Goal: Information Seeking & Learning: Learn about a topic

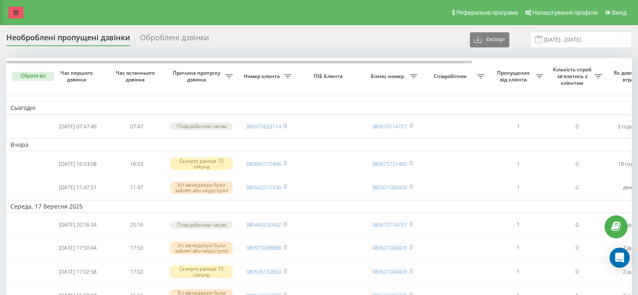
click at [14, 13] on icon at bounding box center [15, 13] width 5 height 6
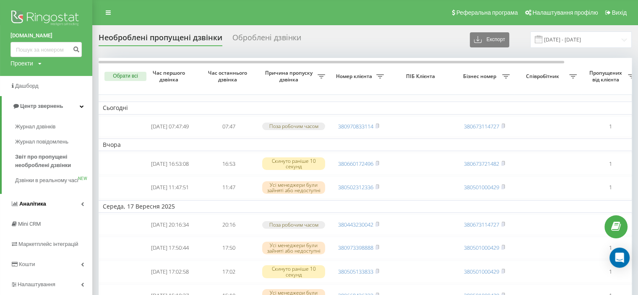
click at [58, 214] on link "Аналiтика" at bounding box center [46, 204] width 92 height 20
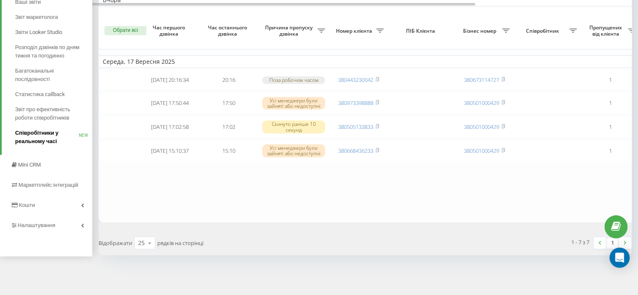
scroll to position [156, 0]
click at [52, 195] on link "Кошти" at bounding box center [46, 205] width 92 height 20
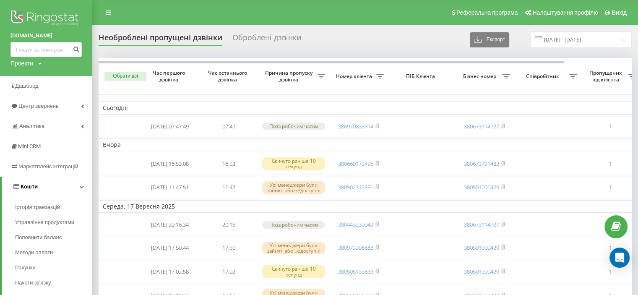
click at [52, 192] on link "Кошти" at bounding box center [47, 187] width 91 height 20
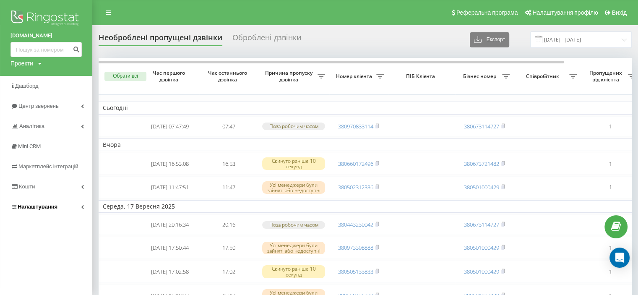
click at [49, 205] on span "Налаштування" at bounding box center [38, 206] width 40 height 6
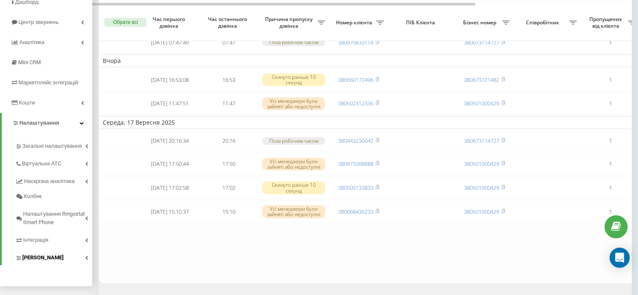
scroll to position [126, 0]
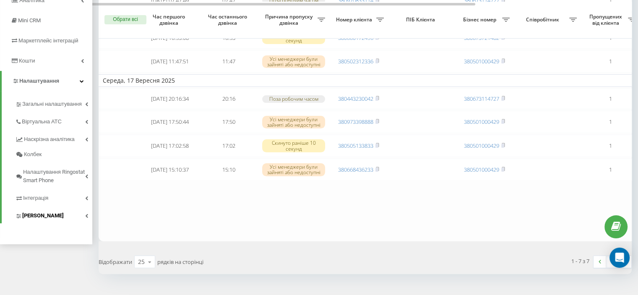
click at [56, 215] on link "Коллтрекінг" at bounding box center [53, 215] width 77 height 18
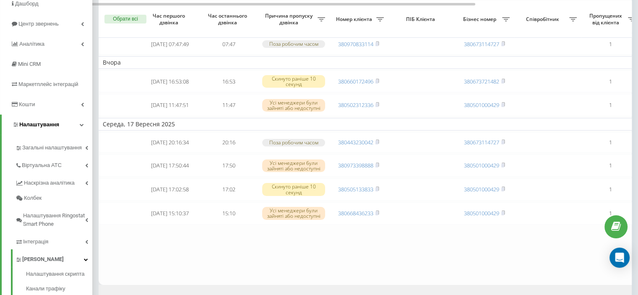
scroll to position [0, 0]
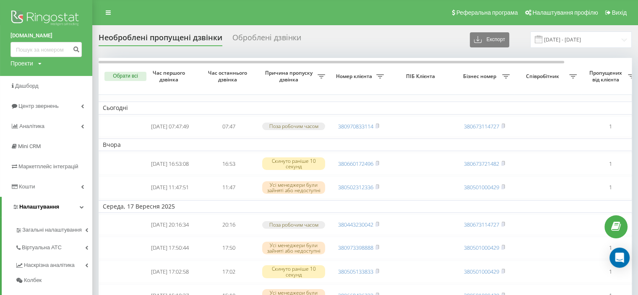
click at [82, 205] on icon at bounding box center [82, 207] width 4 height 4
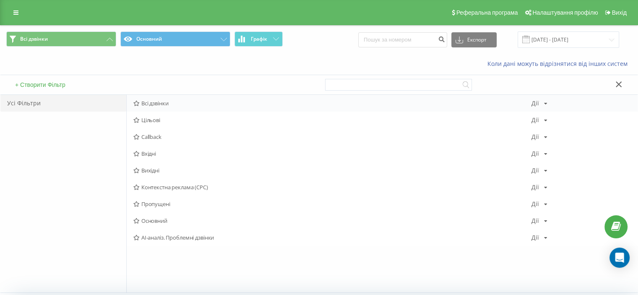
click at [141, 102] on span "Всі дзвінки" at bounding box center [332, 103] width 398 height 6
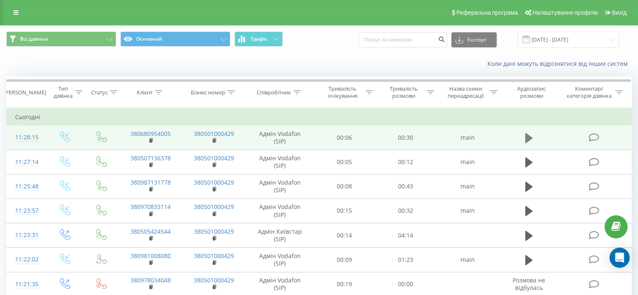
click at [525, 139] on icon at bounding box center [529, 138] width 8 height 10
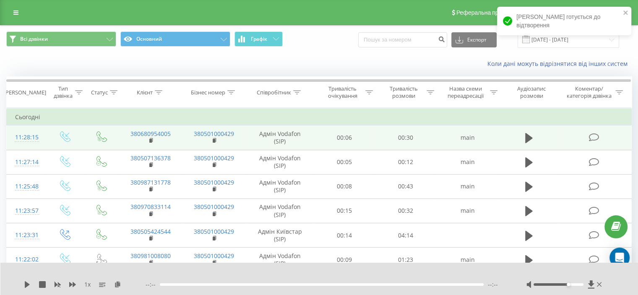
drag, startPoint x: 559, startPoint y: 283, endPoint x: 570, endPoint y: 284, distance: 11.3
click at [570, 284] on div at bounding box center [559, 284] width 50 height 3
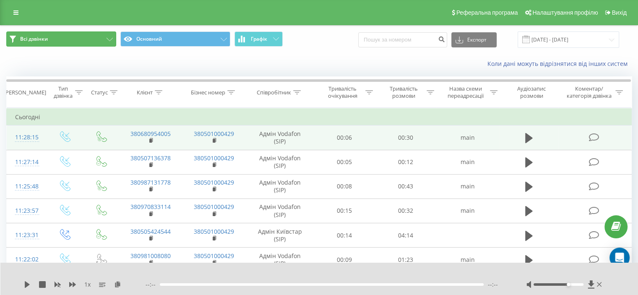
drag, startPoint x: 99, startPoint y: 34, endPoint x: 104, endPoint y: 39, distance: 6.9
click at [102, 37] on button "Всі дзвінки" at bounding box center [61, 38] width 110 height 15
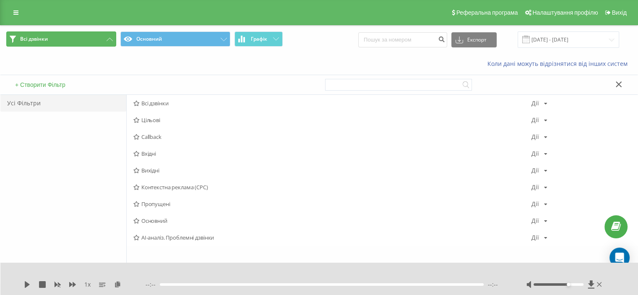
click at [109, 38] on icon at bounding box center [110, 39] width 6 height 3
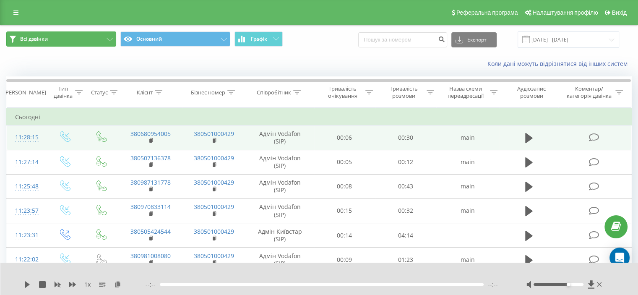
click at [107, 45] on button "Всі дзвінки" at bounding box center [61, 38] width 110 height 15
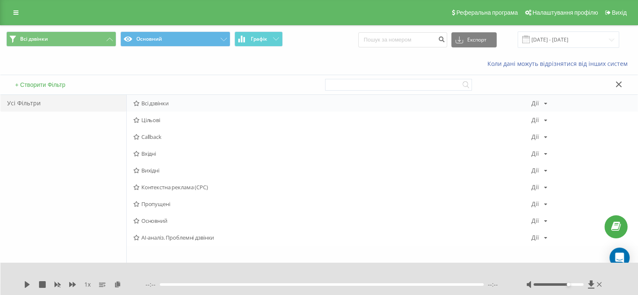
click at [143, 104] on span "Всі дзвінки" at bounding box center [332, 103] width 398 height 6
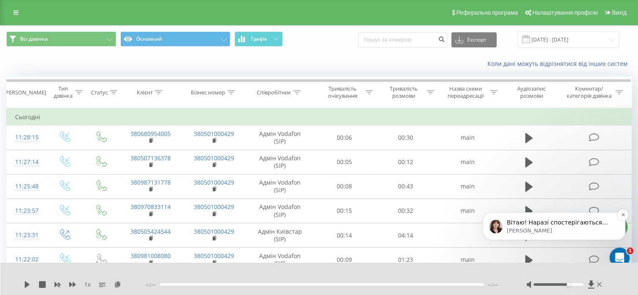
click at [567, 224] on p "Вітаю! Наразі спостерігаються складнощі в роботі особистого кабінету. Відділ ро…" at bounding box center [561, 223] width 108 height 8
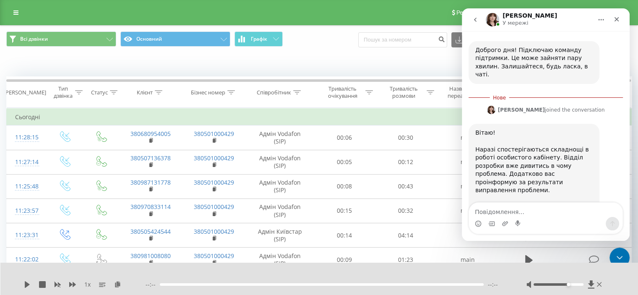
scroll to position [384, 0]
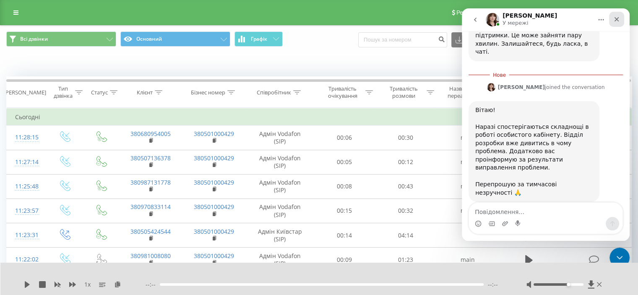
click at [618, 18] on icon "Закрити" at bounding box center [617, 19] width 5 height 5
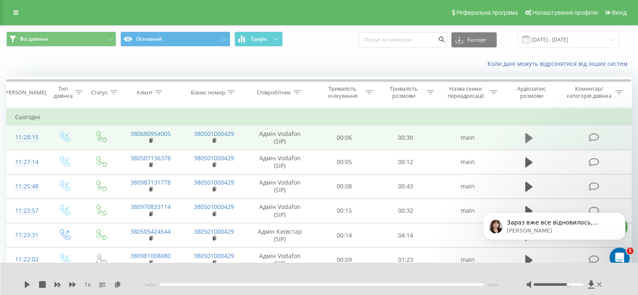
scroll to position [366, 0]
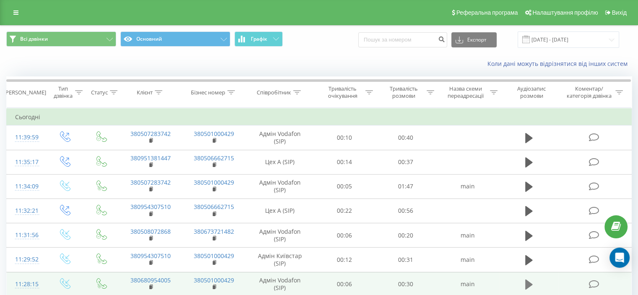
click at [528, 281] on icon at bounding box center [529, 284] width 8 height 10
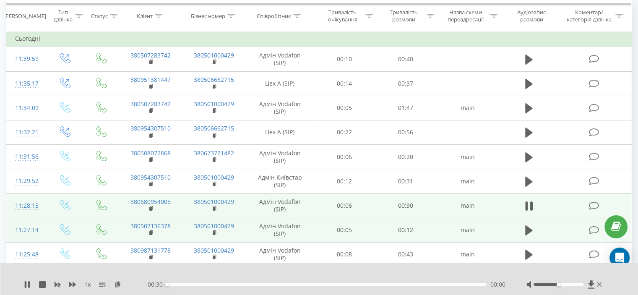
scroll to position [84, 0]
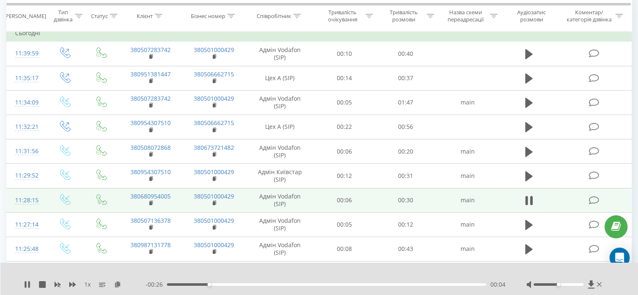
click at [563, 283] on div at bounding box center [564, 284] width 77 height 8
click at [566, 286] on div at bounding box center [564, 284] width 77 height 8
drag, startPoint x: 561, startPoint y: 284, endPoint x: 572, endPoint y: 285, distance: 11.0
click at [572, 285] on div "Accessibility label" at bounding box center [573, 284] width 3 height 3
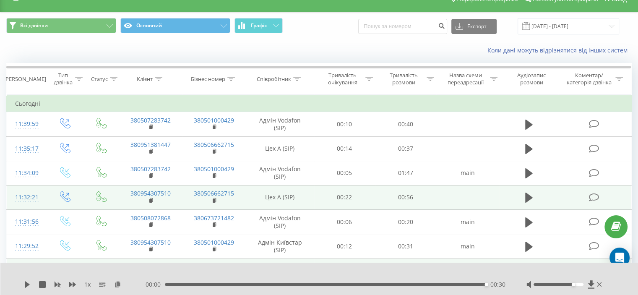
scroll to position [0, 0]
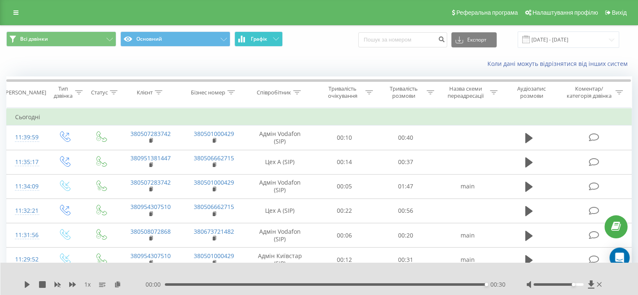
click at [275, 39] on icon at bounding box center [276, 38] width 6 height 3
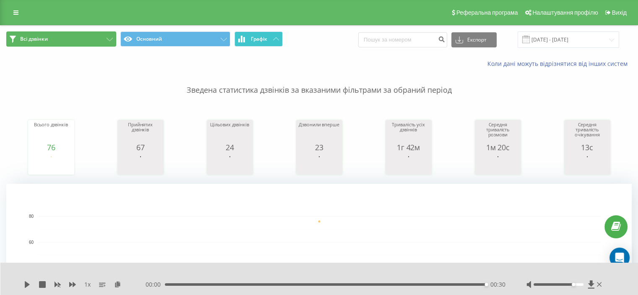
click at [105, 42] on button "Всі дзвінки" at bounding box center [61, 38] width 110 height 15
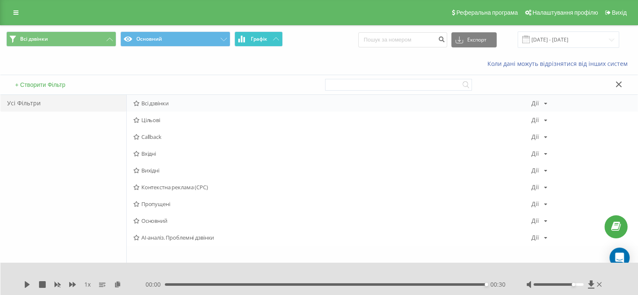
click at [149, 104] on span "Всі дзвінки" at bounding box center [332, 103] width 398 height 6
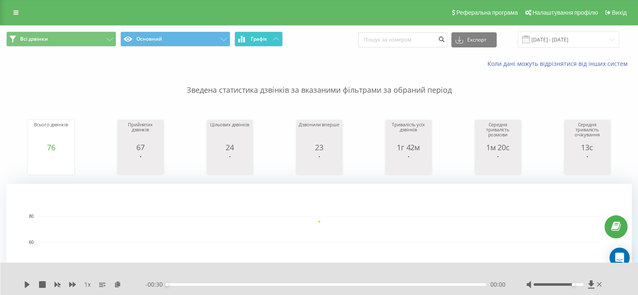
click at [273, 39] on icon at bounding box center [276, 38] width 6 height 3
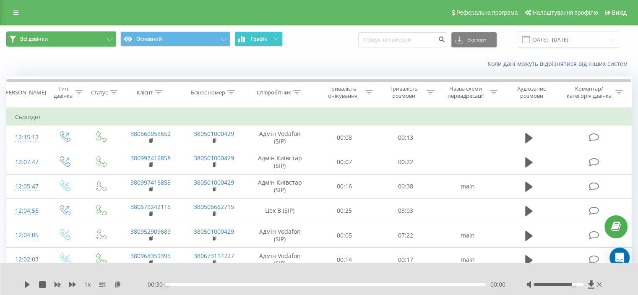
click at [110, 41] on icon at bounding box center [110, 39] width 6 height 3
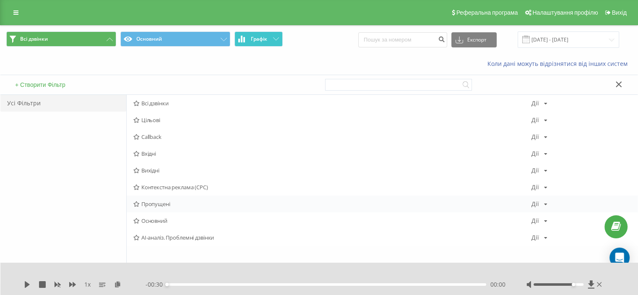
click at [175, 203] on span "Пропущені" at bounding box center [332, 204] width 398 height 6
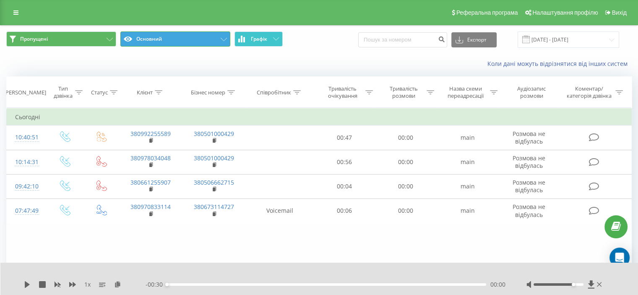
click at [222, 39] on icon at bounding box center [224, 39] width 6 height 3
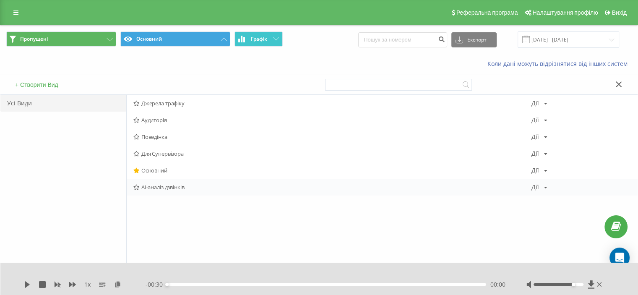
click at [165, 187] on span "AI-аналіз дзвінків" at bounding box center [332, 187] width 398 height 6
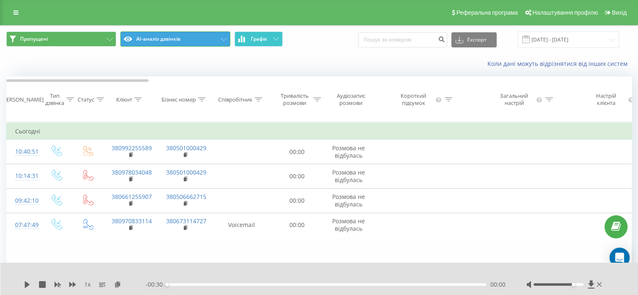
click at [219, 36] on button "AI-аналіз дзвінків" at bounding box center [175, 38] width 110 height 15
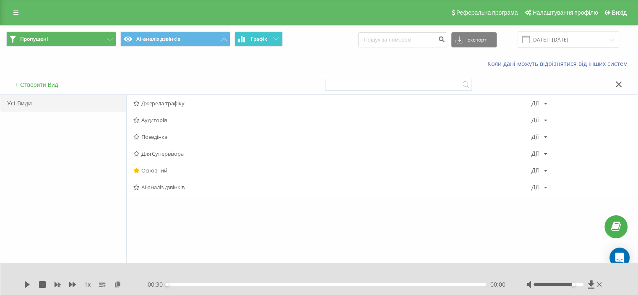
click at [101, 104] on div "Усі Види" at bounding box center [63, 103] width 126 height 17
click at [158, 167] on span "Основний" at bounding box center [332, 170] width 398 height 6
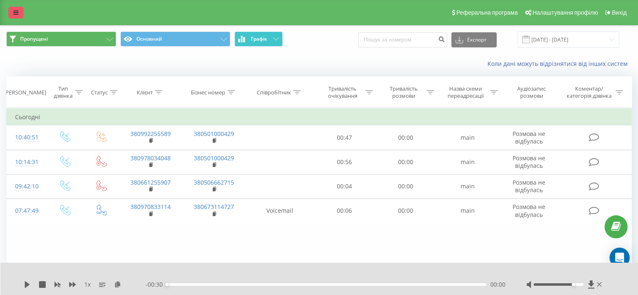
click at [18, 10] on icon at bounding box center [15, 13] width 5 height 6
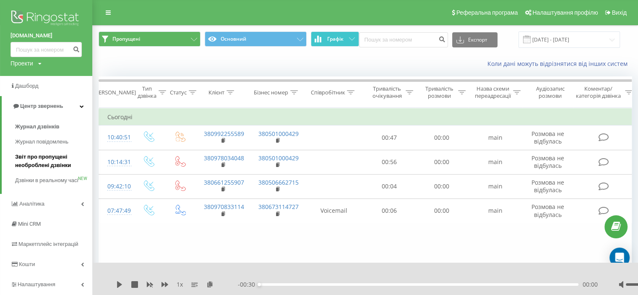
click at [35, 166] on span "Звіт про пропущені необроблені дзвінки" at bounding box center [51, 161] width 73 height 17
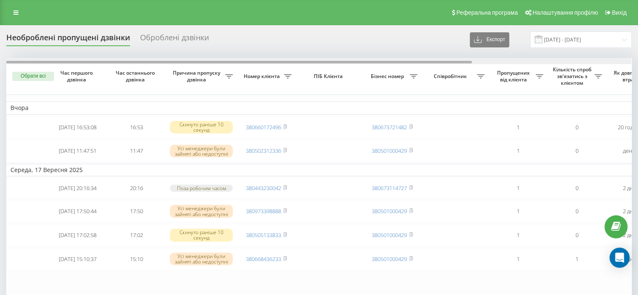
drag, startPoint x: 470, startPoint y: 63, endPoint x: 406, endPoint y: 67, distance: 63.9
click at [407, 67] on div "Обрати всі Час першого дзвінка Час останнього дзвінка Причина пропуску дзвінка …" at bounding box center [319, 194] width 626 height 272
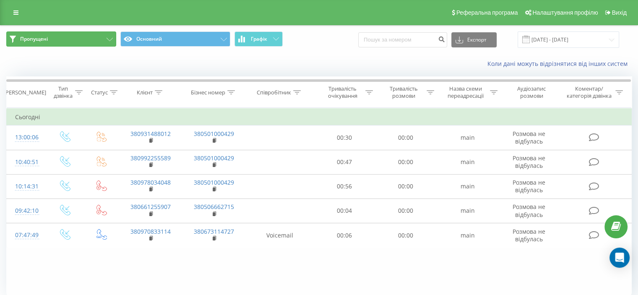
click at [108, 38] on icon at bounding box center [110, 39] width 6 height 3
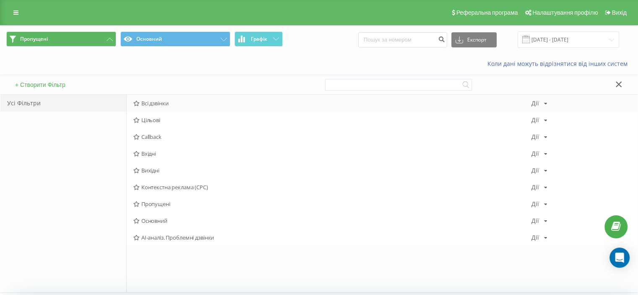
click at [159, 102] on span "Всі дзвінки" at bounding box center [332, 103] width 398 height 6
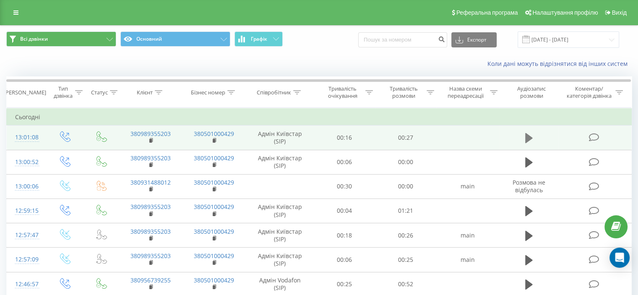
click at [525, 135] on icon at bounding box center [529, 138] width 8 height 10
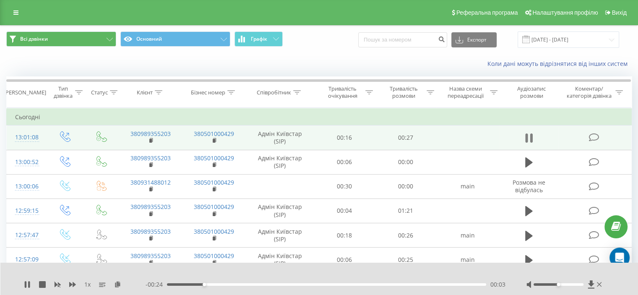
click at [532, 141] on icon at bounding box center [531, 137] width 3 height 9
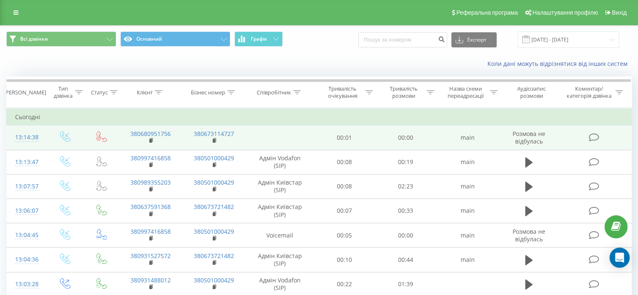
click at [163, 137] on td "380680951756" at bounding box center [150, 137] width 63 height 24
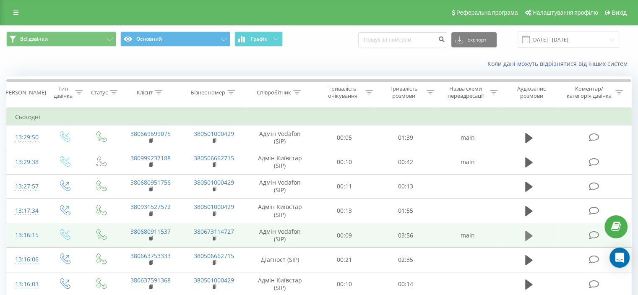
click at [526, 233] on icon at bounding box center [529, 235] width 8 height 10
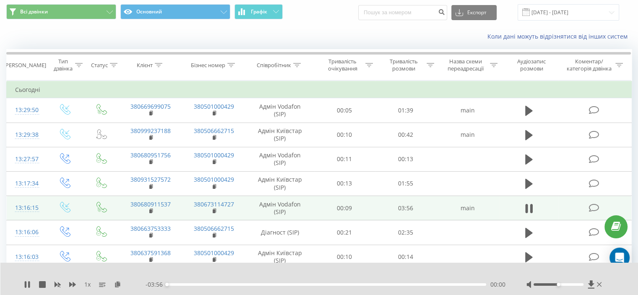
scroll to position [42, 0]
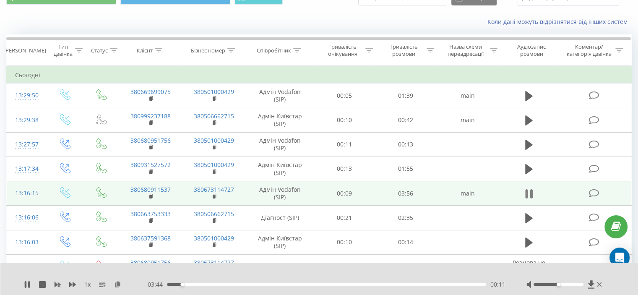
click at [529, 195] on icon at bounding box center [529, 194] width 8 height 12
